Goal: Task Accomplishment & Management: Manage account settings

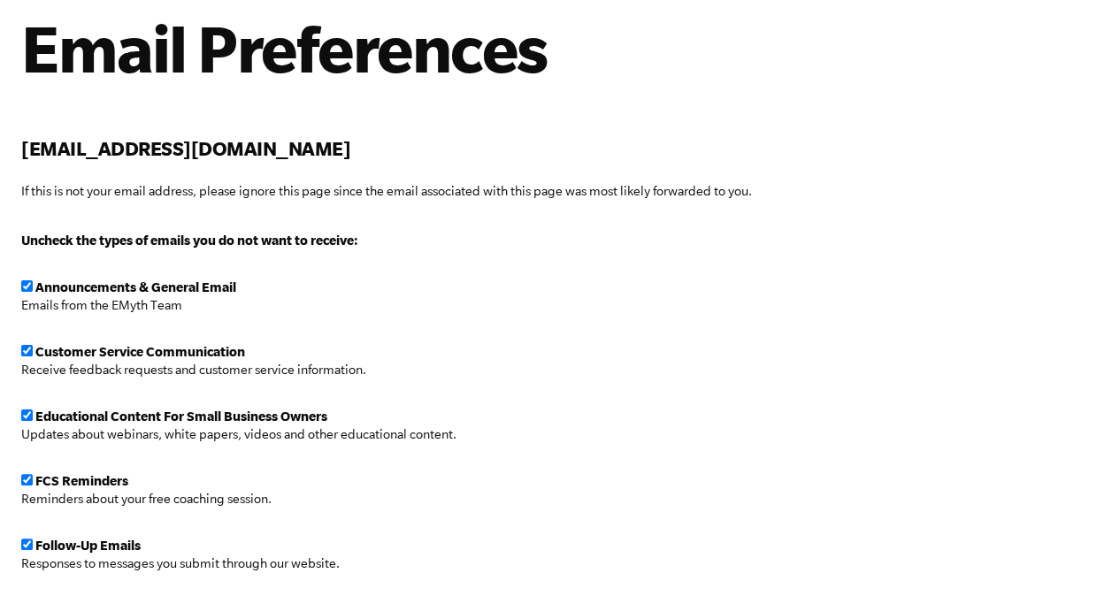
scroll to position [350, 0]
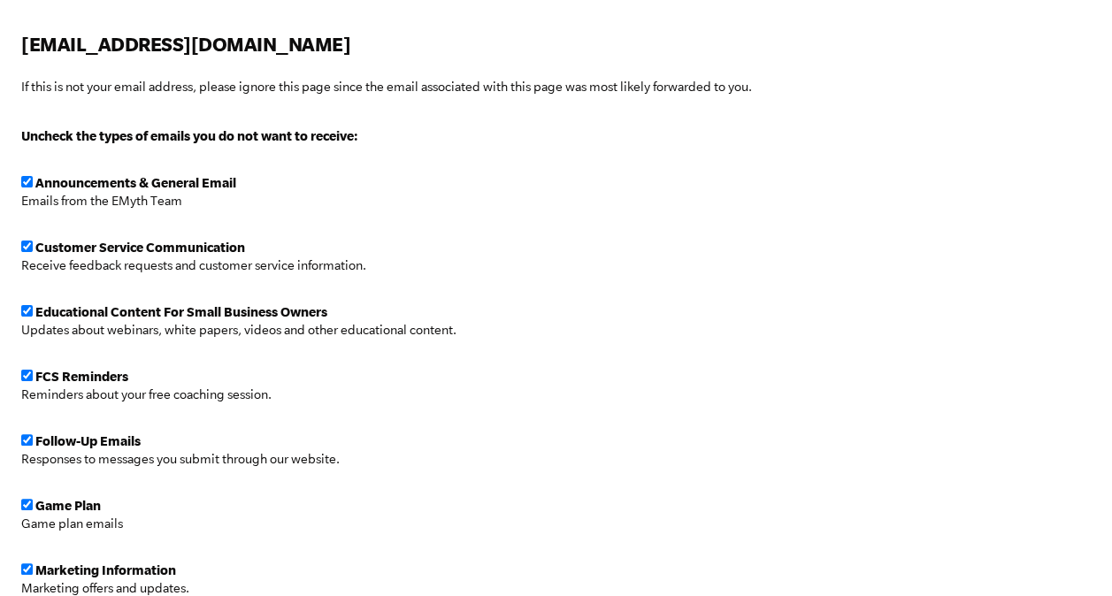
click at [21, 178] on input "checkbox" at bounding box center [26, 181] width 11 height 11
checkbox input "false"
click at [29, 247] on input "checkbox" at bounding box center [26, 246] width 11 height 11
checkbox input "false"
click at [27, 305] on input "checkbox" at bounding box center [26, 310] width 11 height 11
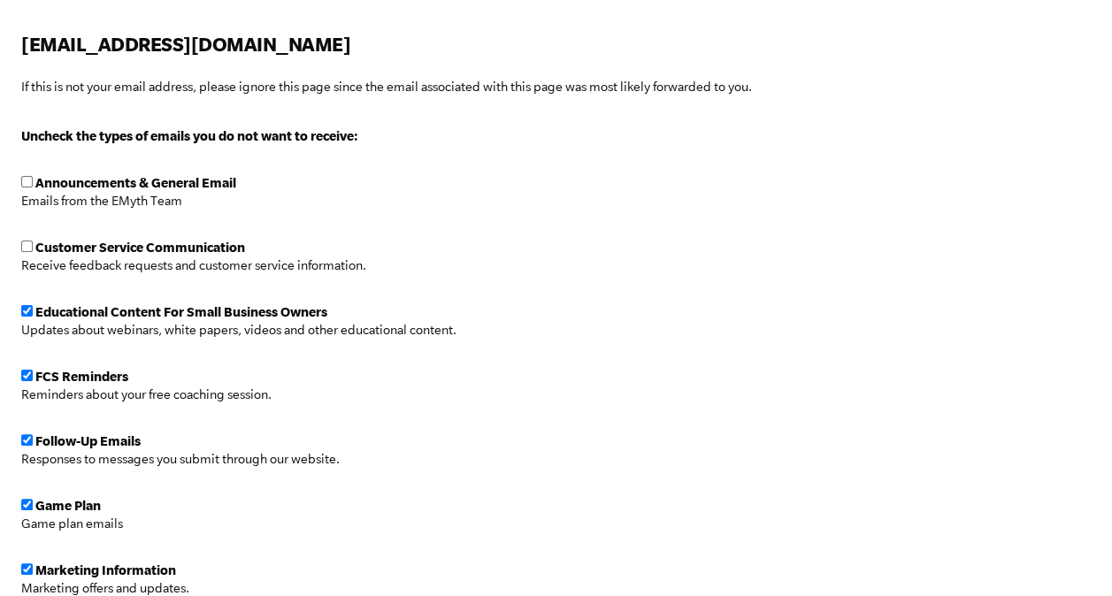
checkbox input "false"
click at [23, 372] on input "checkbox" at bounding box center [26, 375] width 11 height 11
checkbox input "false"
click at [27, 437] on input "checkbox" at bounding box center [26, 439] width 11 height 11
checkbox input "false"
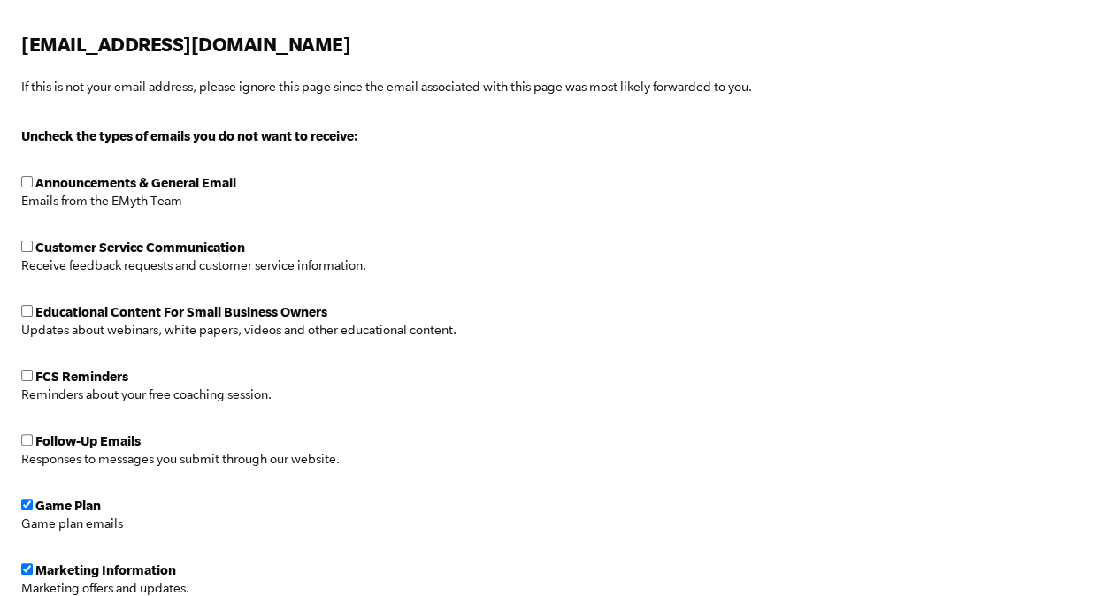
click at [28, 503] on input "checkbox" at bounding box center [26, 504] width 11 height 11
checkbox input "false"
click at [33, 567] on span "Marketing Information" at bounding box center [98, 570] width 155 height 14
click at [27, 571] on input "checkbox" at bounding box center [26, 568] width 11 height 11
checkbox input "false"
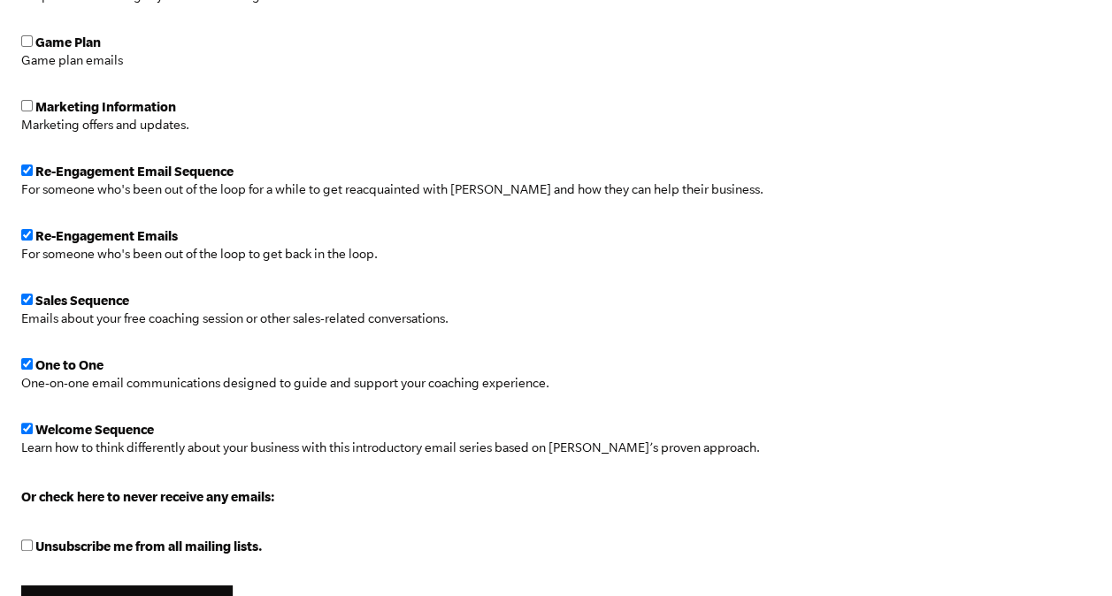
scroll to position [821, 0]
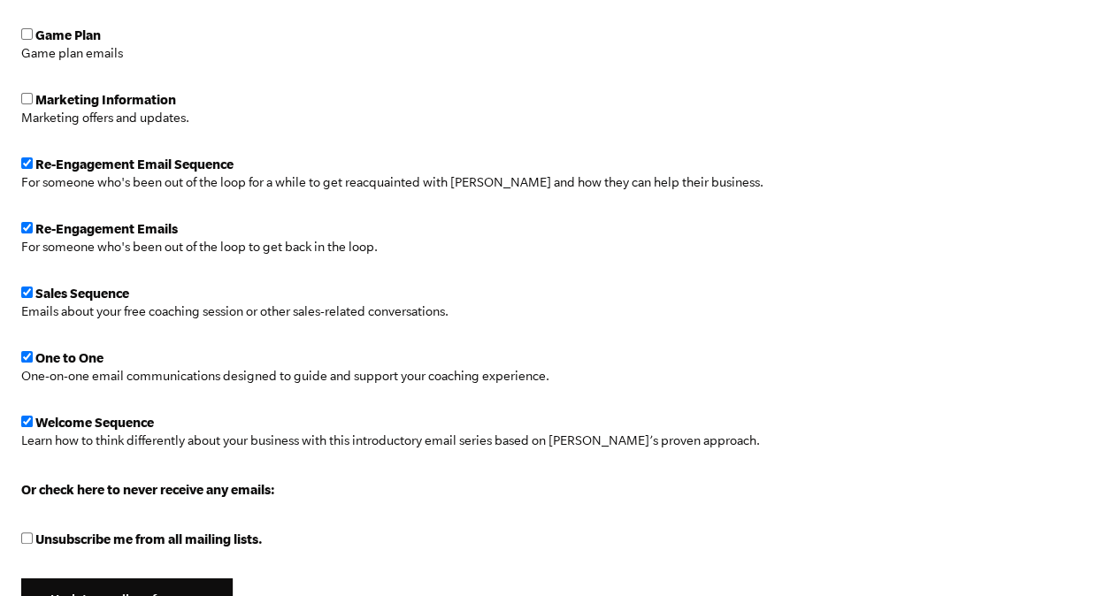
click at [31, 532] on input "Unsubscribe me from all mailing lists." at bounding box center [26, 537] width 11 height 11
checkbox input "true"
checkbox input "false"
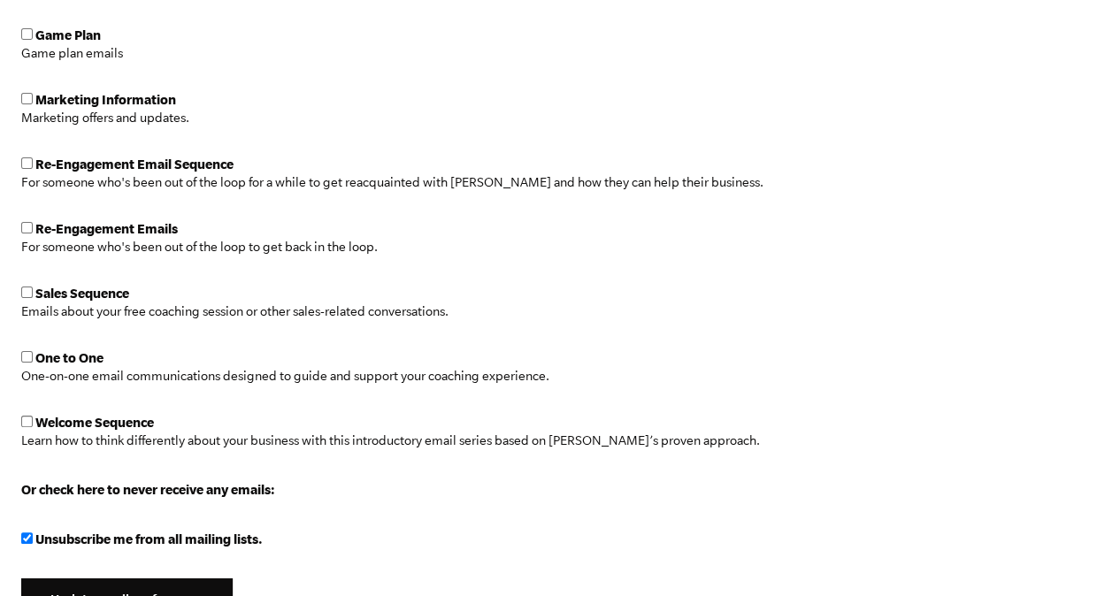
checkbox input "false"
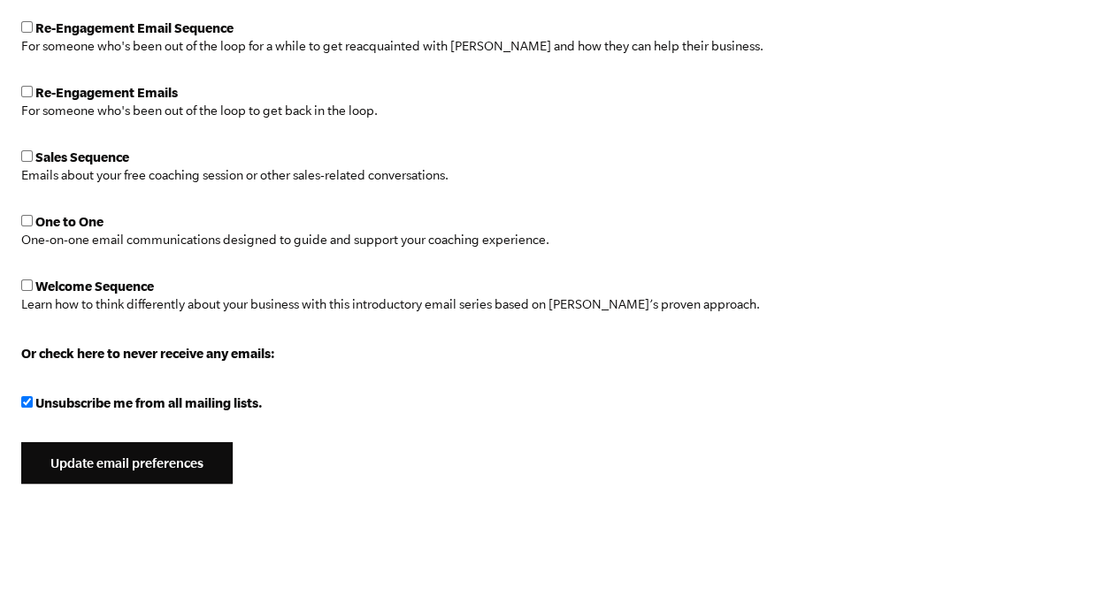
scroll to position [963, 0]
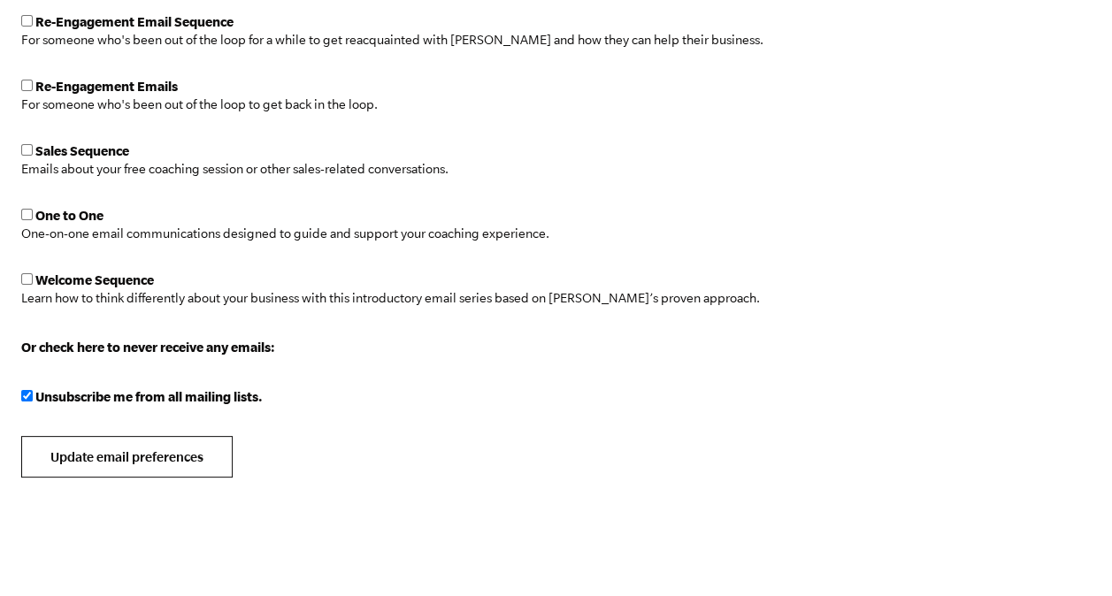
click at [145, 456] on input "Update email preferences" at bounding box center [126, 457] width 211 height 42
